Goal: Transaction & Acquisition: Purchase product/service

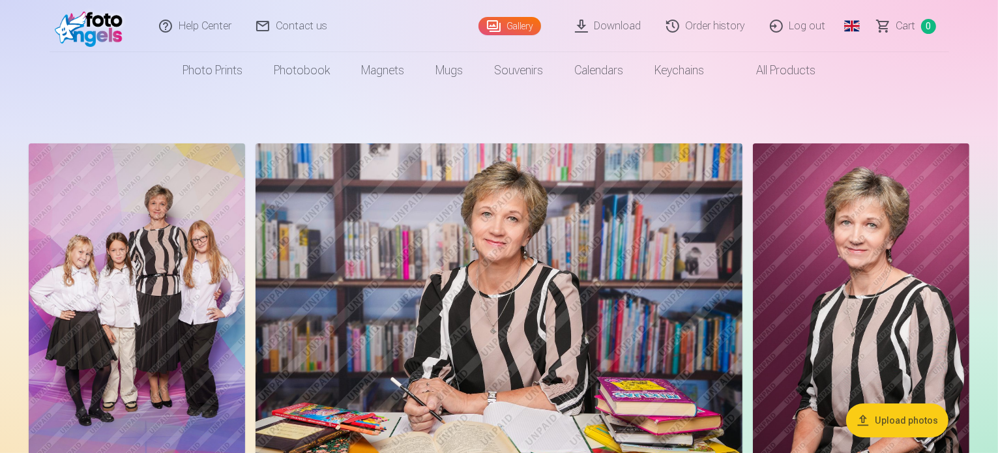
click at [914, 409] on button "Upload photos" at bounding box center [897, 421] width 102 height 34
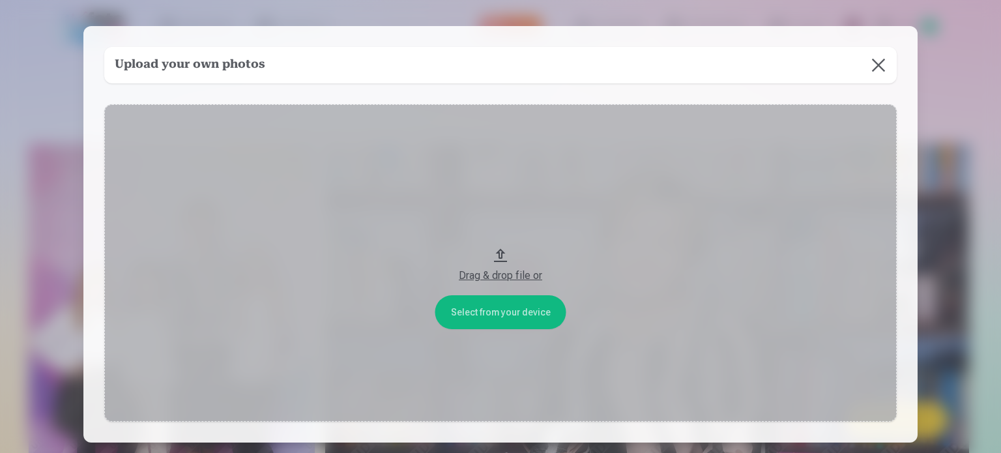
click at [878, 70] on button at bounding box center [879, 65] width 37 height 37
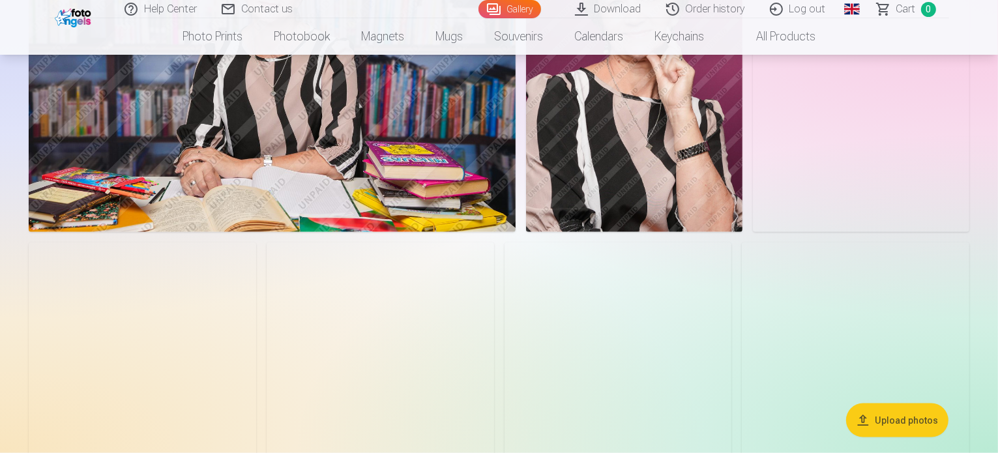
scroll to position [1669, 0]
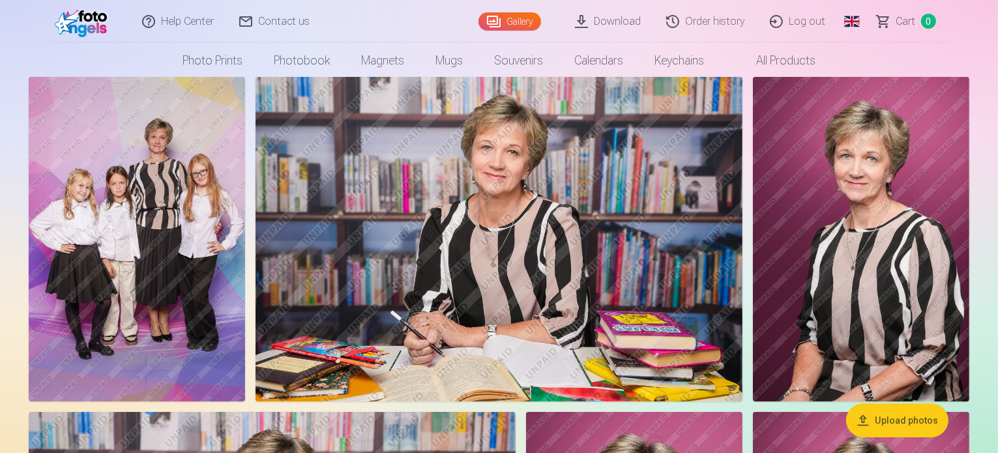
scroll to position [0, 0]
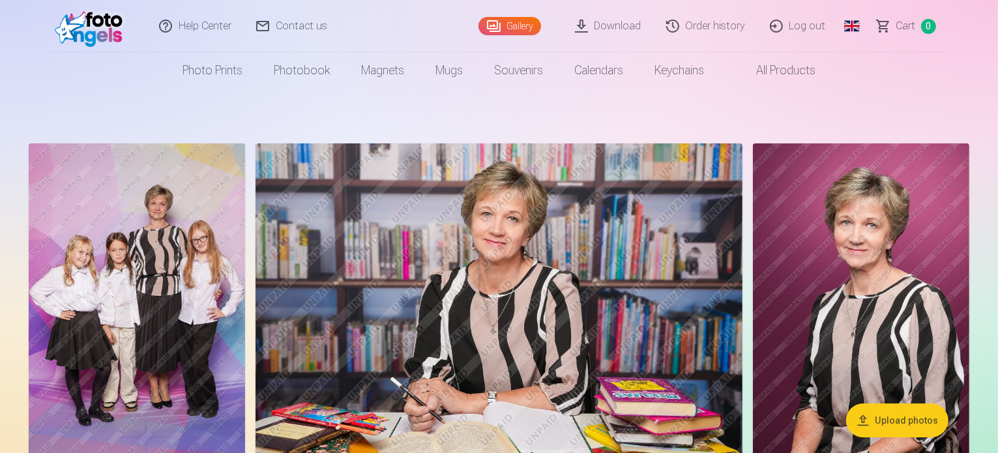
click at [514, 25] on link "Gallery" at bounding box center [509, 26] width 63 height 18
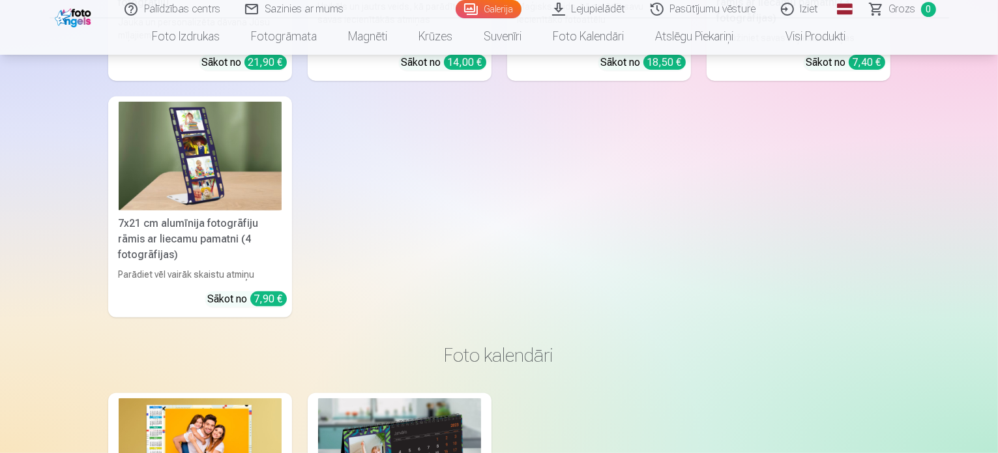
scroll to position [5528, 0]
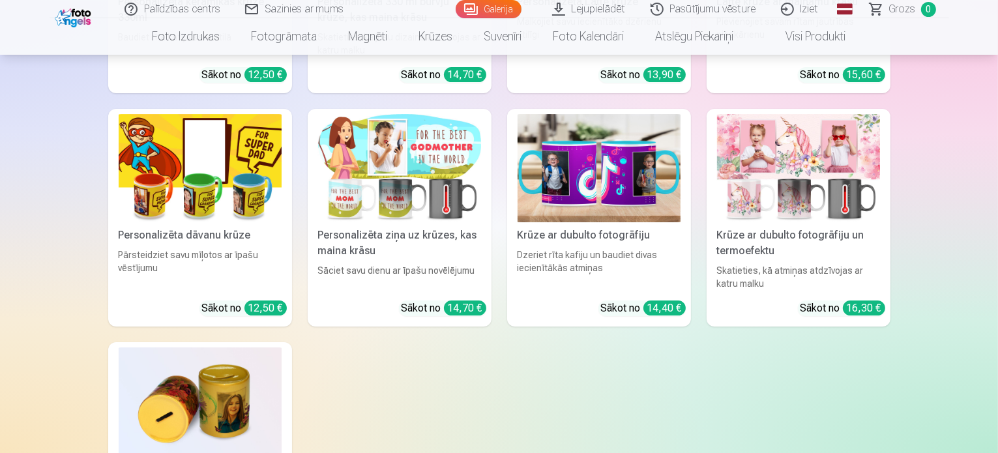
scroll to position [4537, 0]
